Goal: Find specific page/section: Find specific page/section

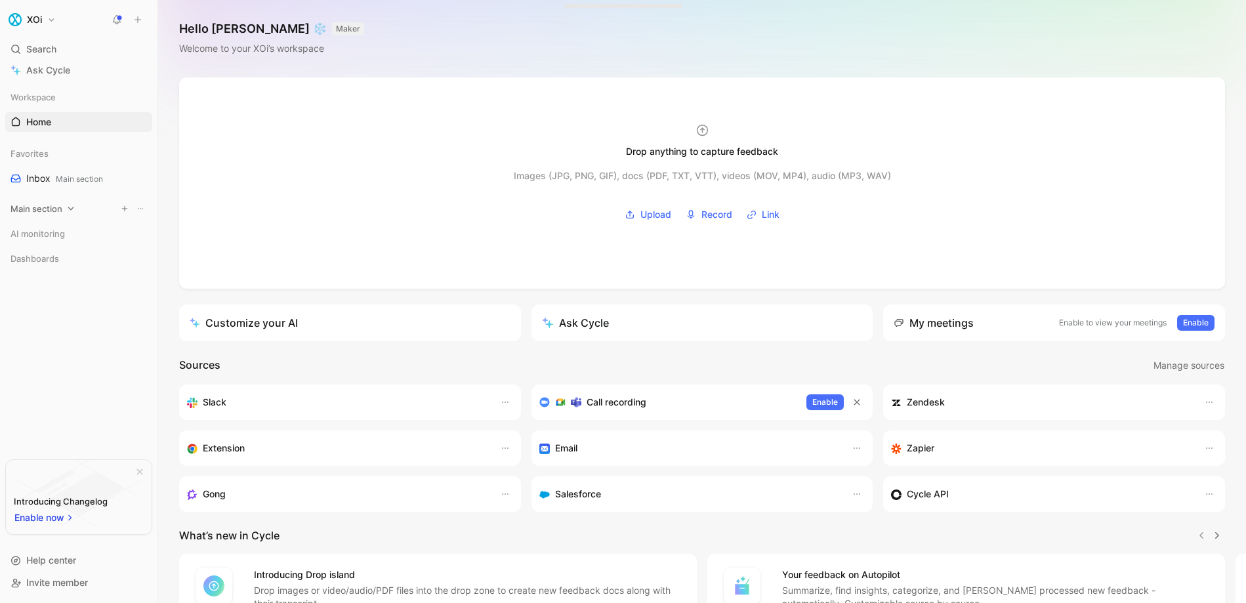
click at [55, 207] on span "Main section" at bounding box center [37, 208] width 52 height 13
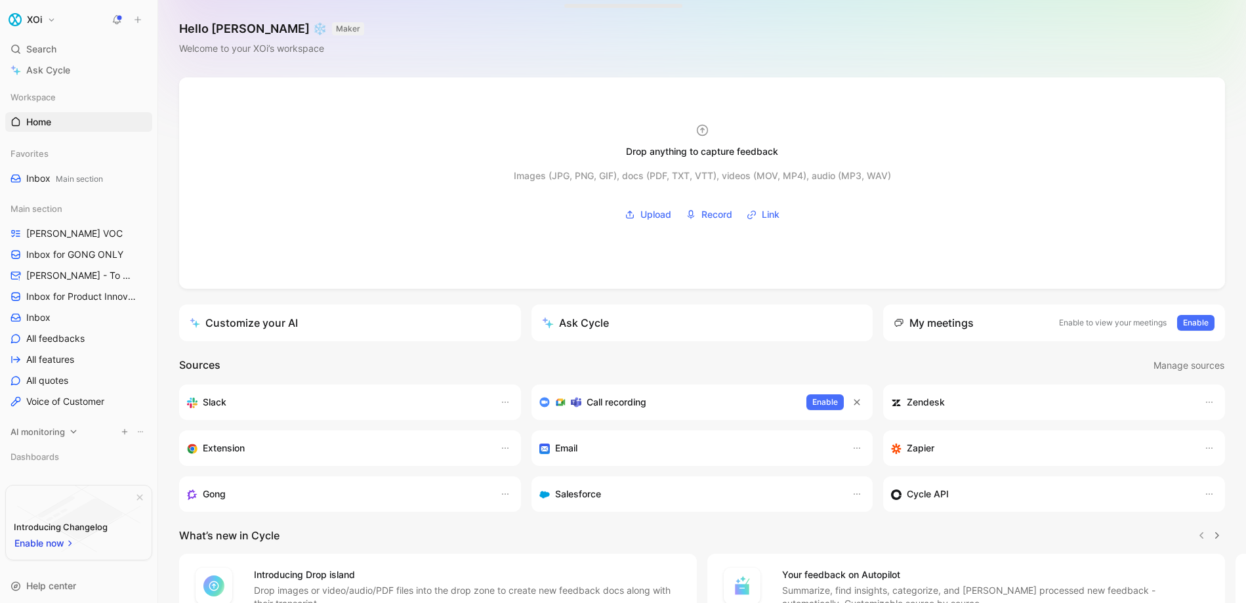
click at [45, 431] on span "AI monitoring" at bounding box center [38, 431] width 54 height 13
click at [47, 91] on span "Workspace" at bounding box center [33, 97] width 45 height 13
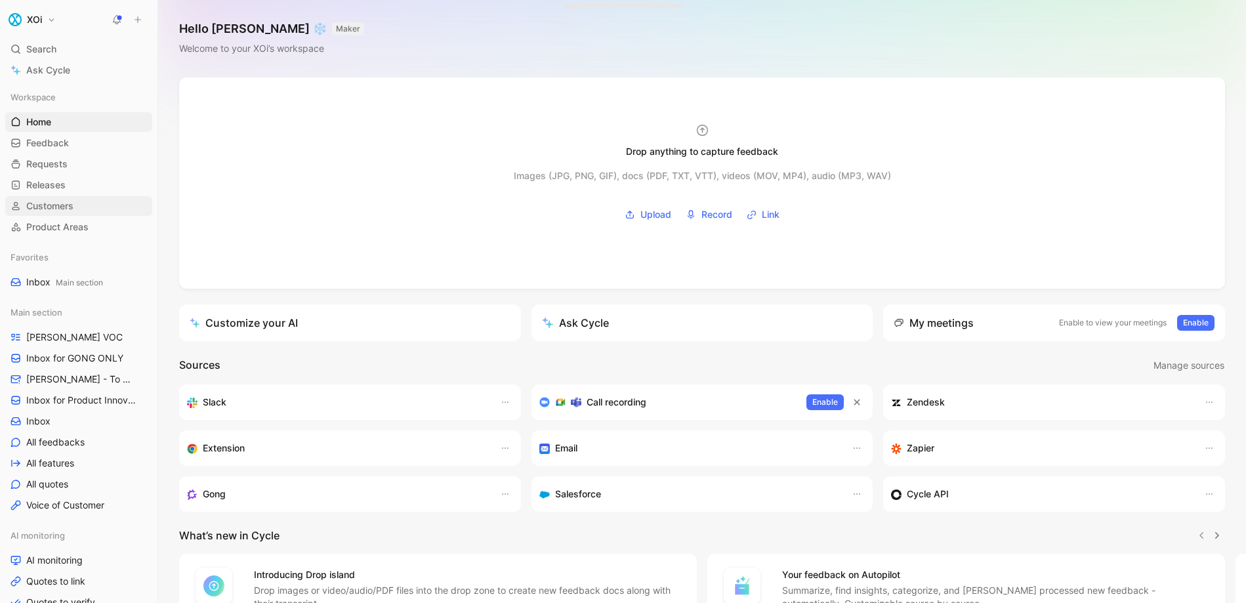
click at [59, 205] on span "Customers" at bounding box center [49, 206] width 47 height 13
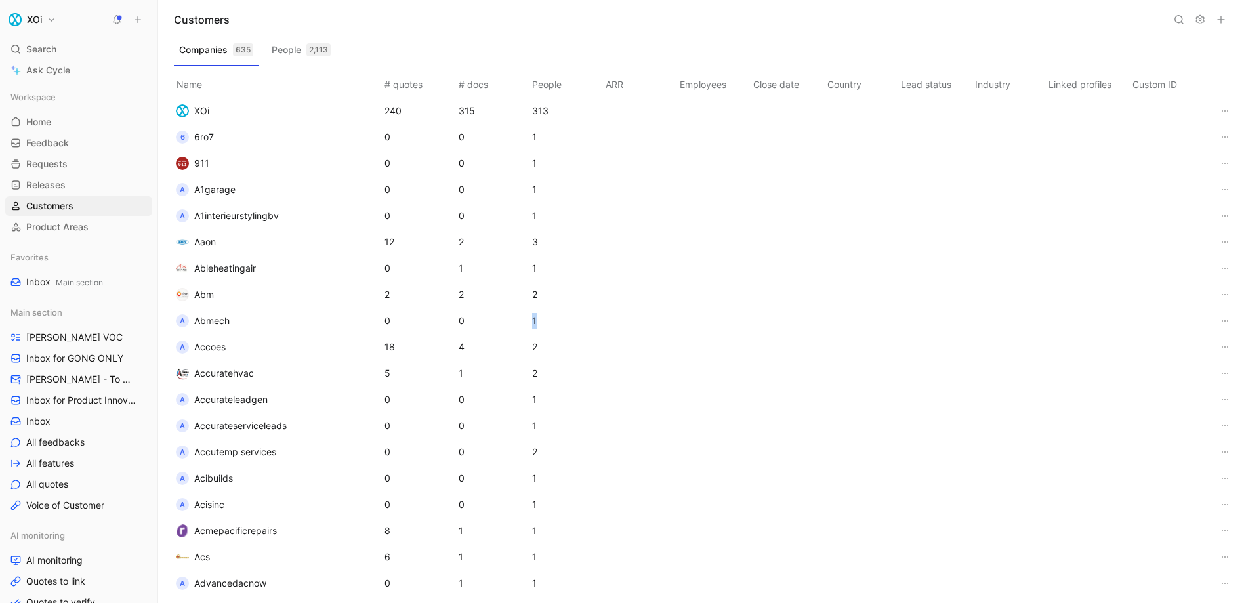
click at [524, 322] on tr "A Abmech 0 0 1" at bounding box center [702, 321] width 1067 height 26
click at [524, 322] on td "0" at bounding box center [493, 321] width 74 height 26
drag, startPoint x: 526, startPoint y: 322, endPoint x: 541, endPoint y: 323, distance: 14.5
click at [541, 323] on td "1" at bounding box center [567, 321] width 74 height 26
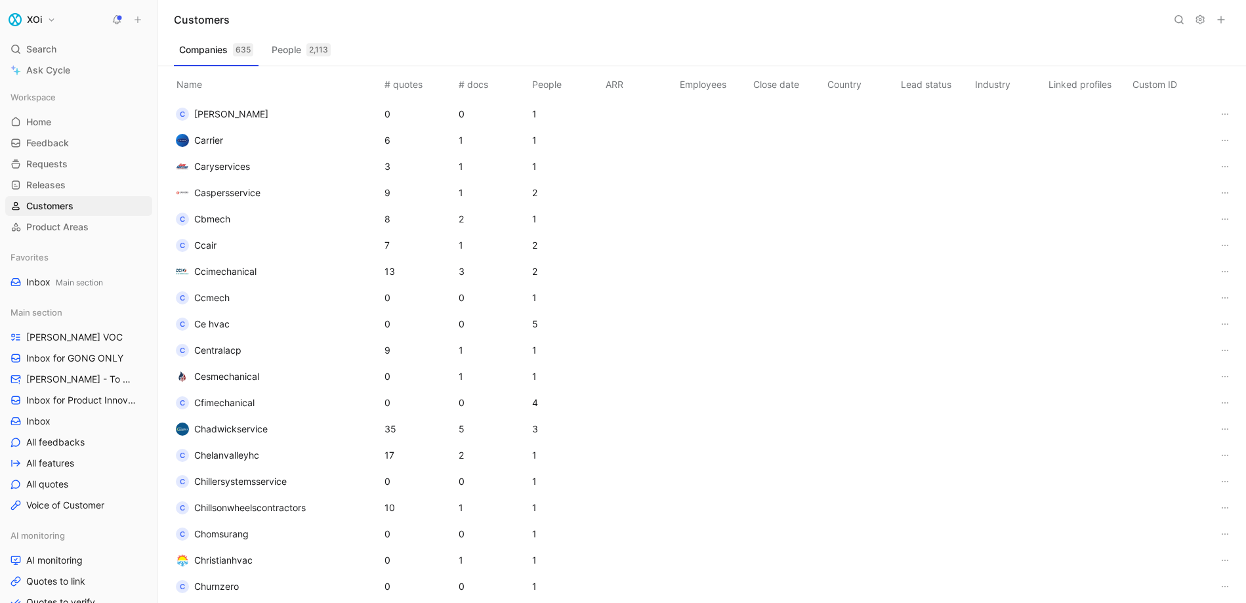
scroll to position [3698, 0]
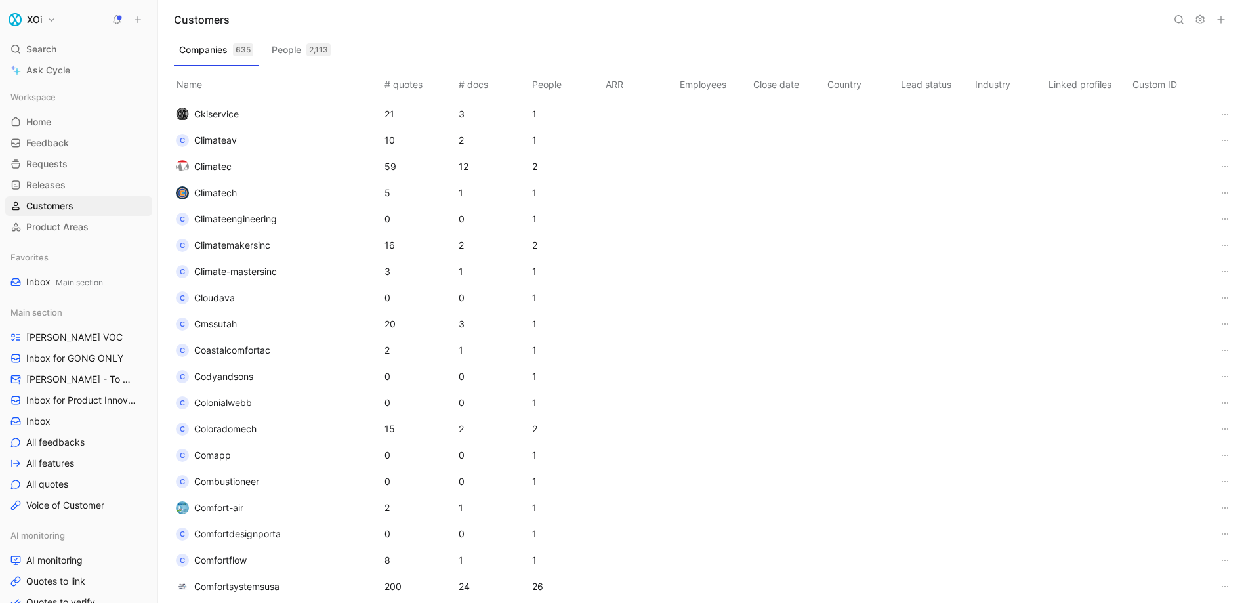
click at [281, 47] on button "People 2,113" at bounding box center [301, 49] width 70 height 21
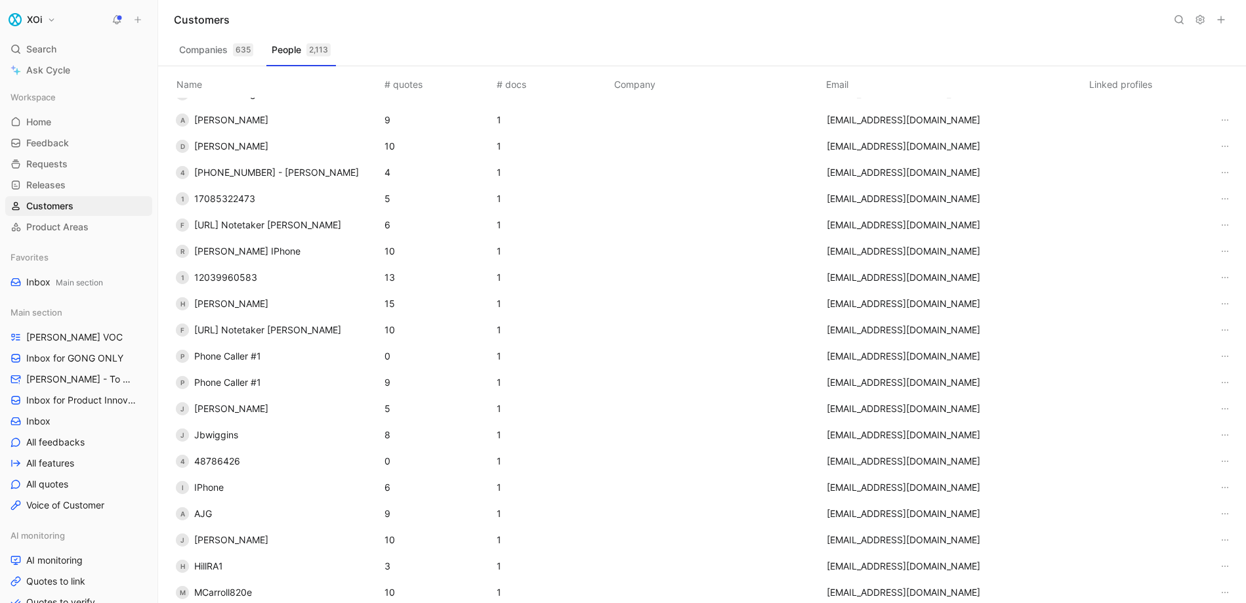
scroll to position [0, 0]
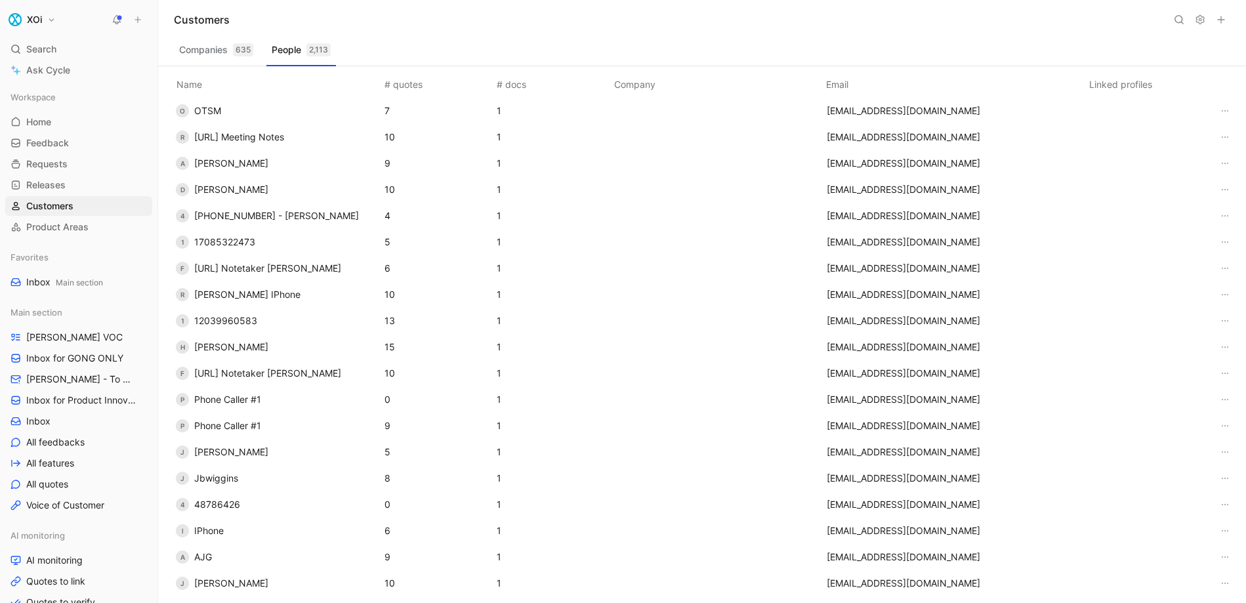
click at [202, 53] on button "Companies 635" at bounding box center [216, 49] width 85 height 21
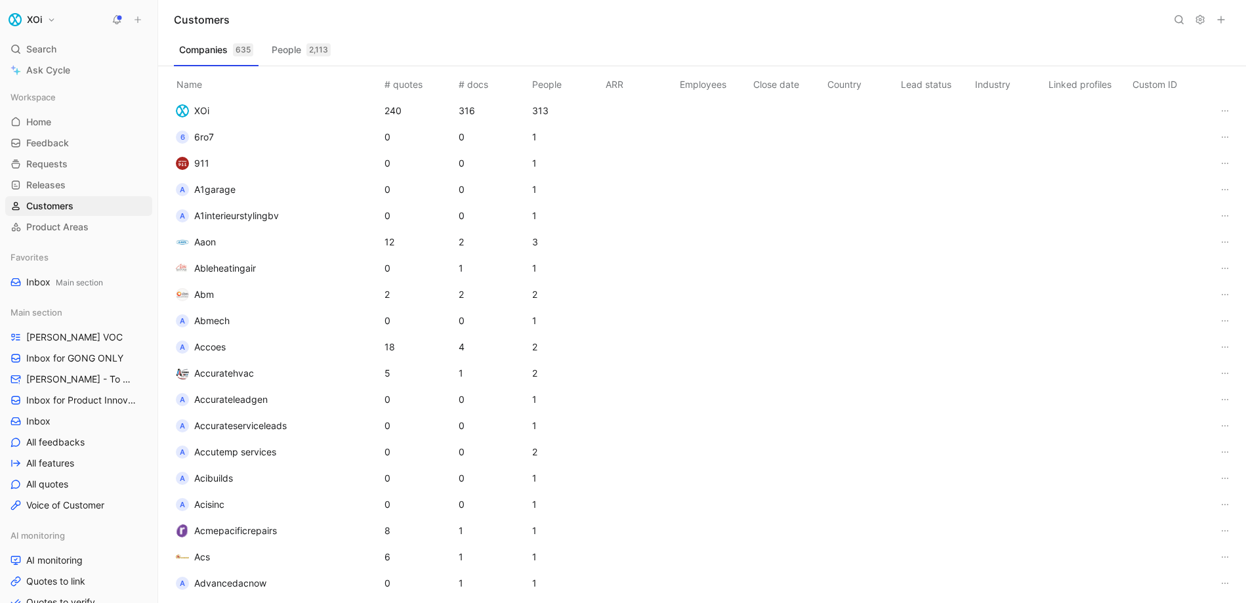
drag, startPoint x: 1145, startPoint y: 84, endPoint x: 1175, endPoint y: 85, distance: 30.2
click at [1175, 85] on th "Custom ID" at bounding box center [1172, 82] width 85 height 32
click at [1120, 84] on th "Linked profiles" at bounding box center [1088, 82] width 84 height 32
click at [1131, 85] on th "Custom ID" at bounding box center [1172, 82] width 85 height 32
drag, startPoint x: 1132, startPoint y: 85, endPoint x: 1164, endPoint y: 86, distance: 32.2
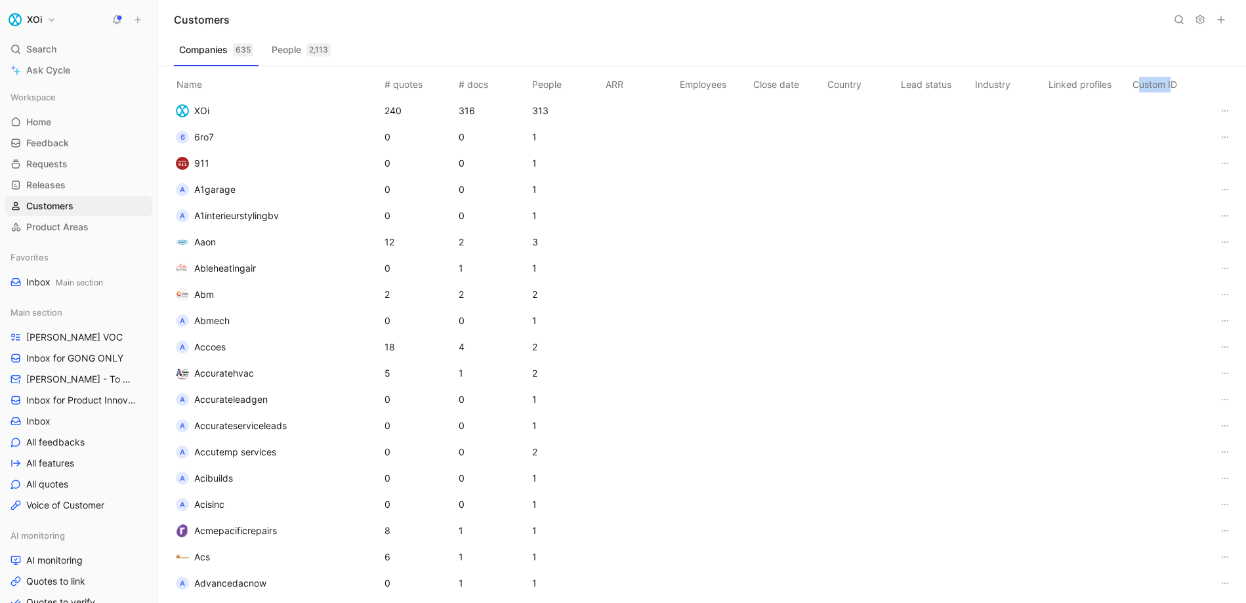
click at [1164, 86] on th "Custom ID" at bounding box center [1172, 82] width 85 height 32
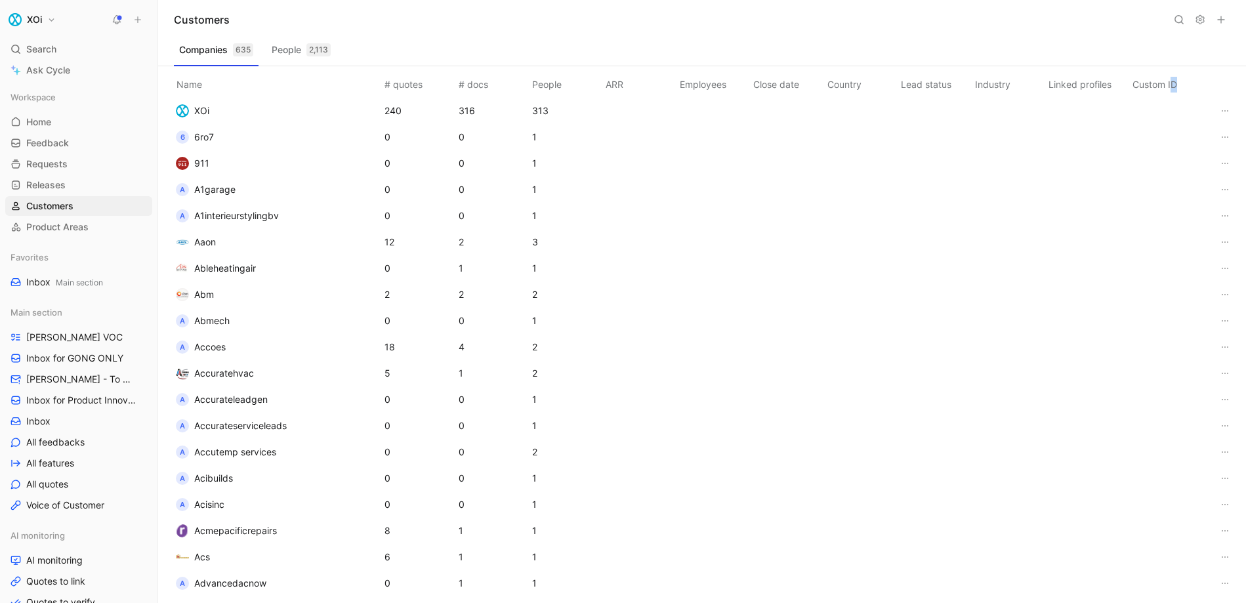
click at [1164, 86] on th "Custom ID" at bounding box center [1172, 82] width 85 height 32
click at [1163, 86] on th "Custom ID" at bounding box center [1172, 82] width 85 height 32
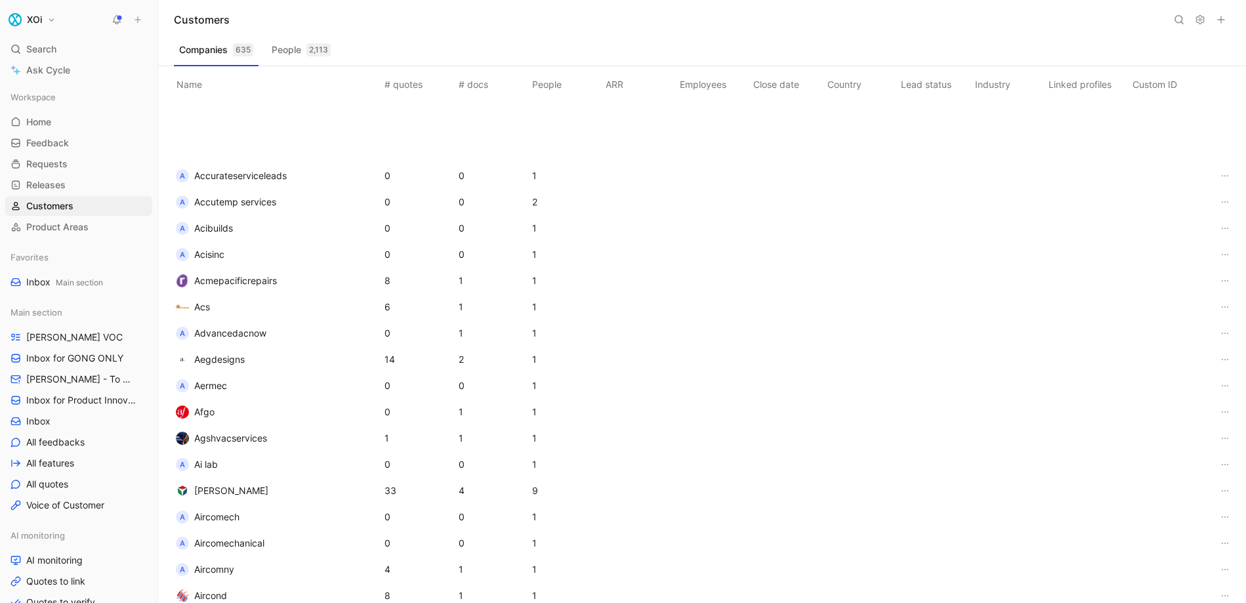
scroll to position [501, 0]
